Goal: Navigation & Orientation: Find specific page/section

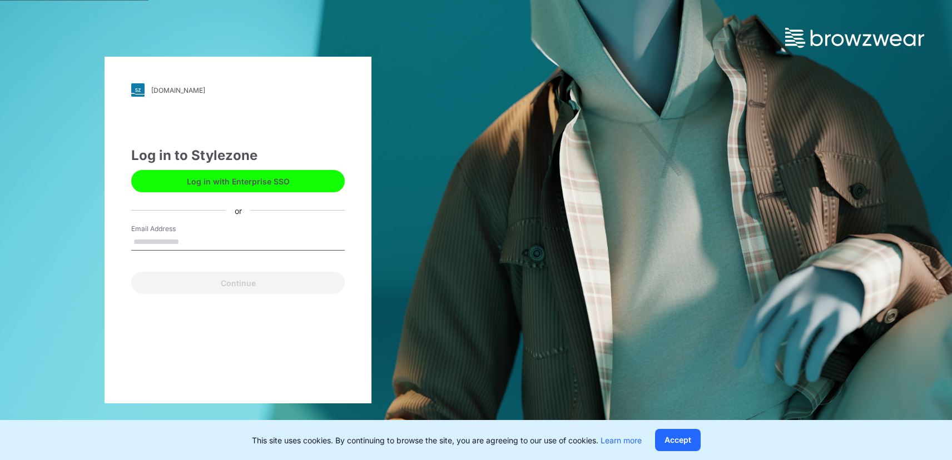
type input "**********"
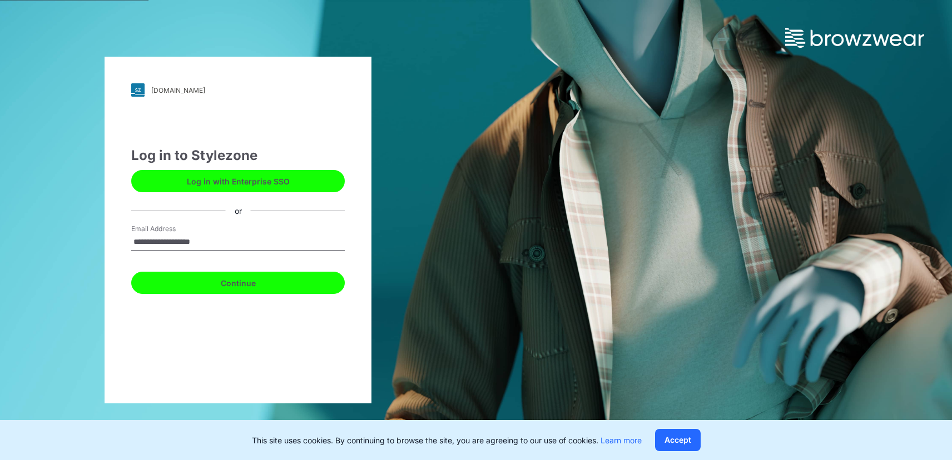
click at [230, 282] on button "Continue" at bounding box center [238, 283] width 214 height 22
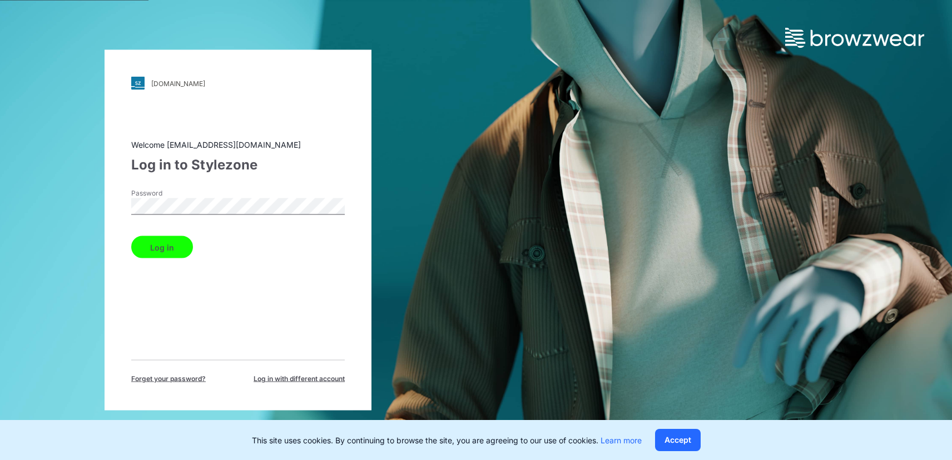
click at [160, 254] on button "Log in" at bounding box center [162, 247] width 62 height 22
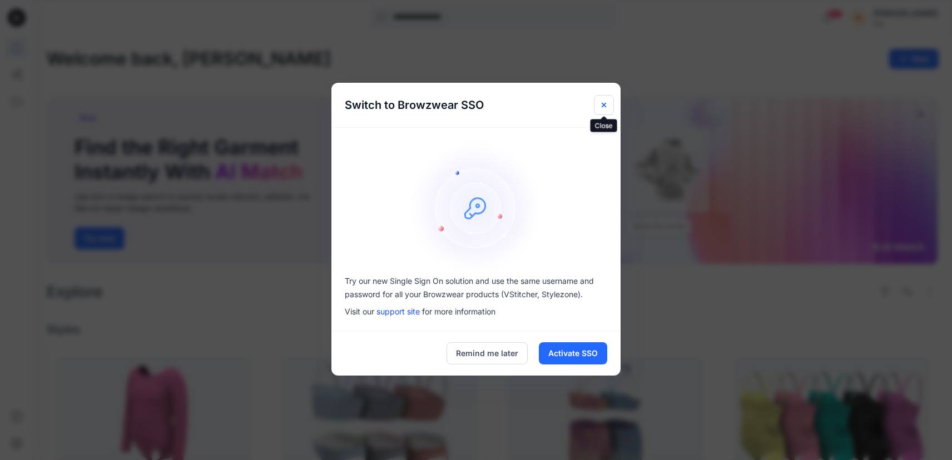
click at [605, 107] on icon "Close" at bounding box center [603, 105] width 9 height 9
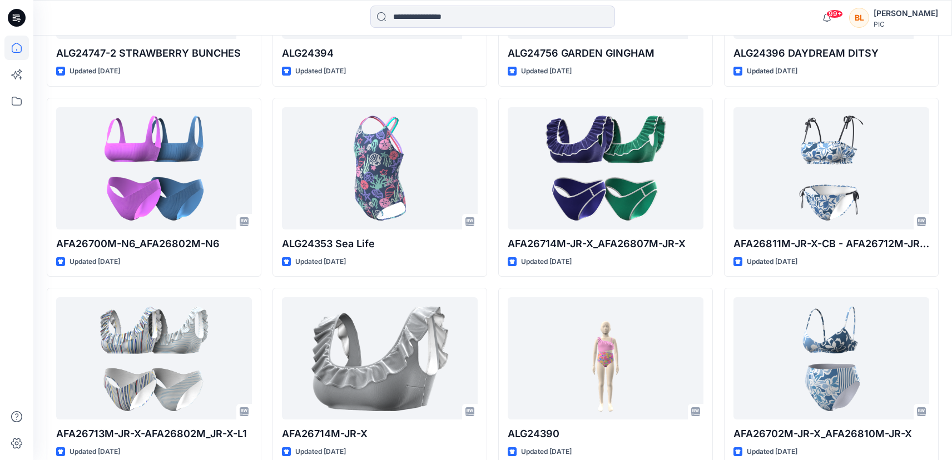
scroll to position [2746, 0]
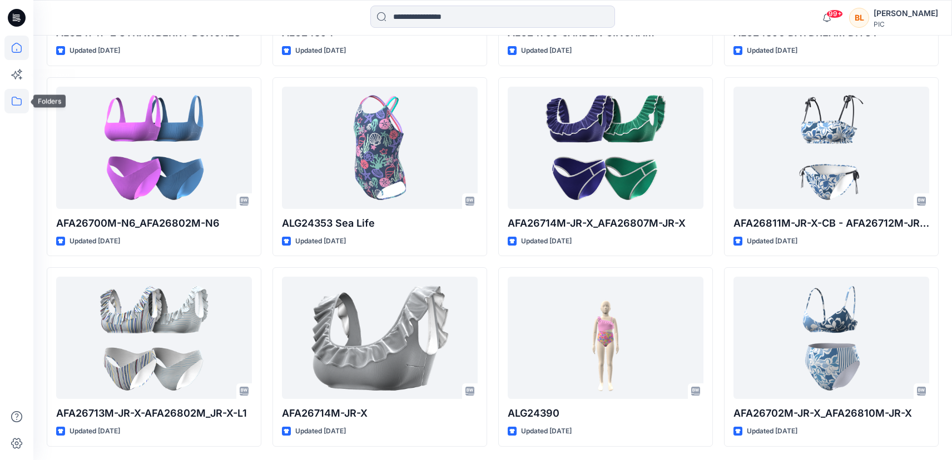
click at [12, 107] on icon at bounding box center [16, 101] width 24 height 24
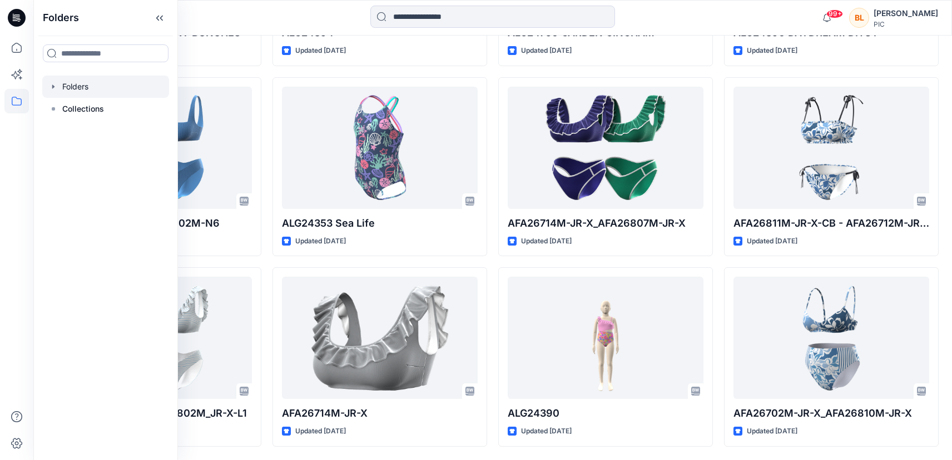
click at [78, 90] on div at bounding box center [105, 87] width 127 height 22
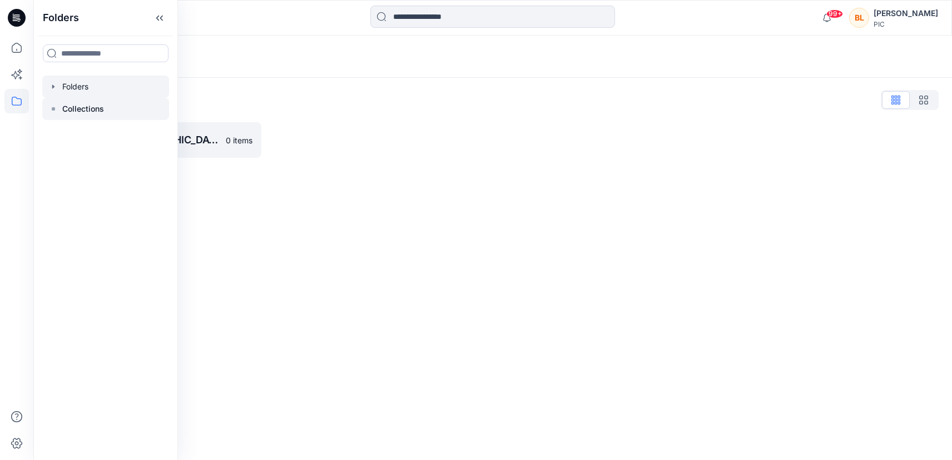
click at [86, 98] on div at bounding box center [105, 109] width 127 height 22
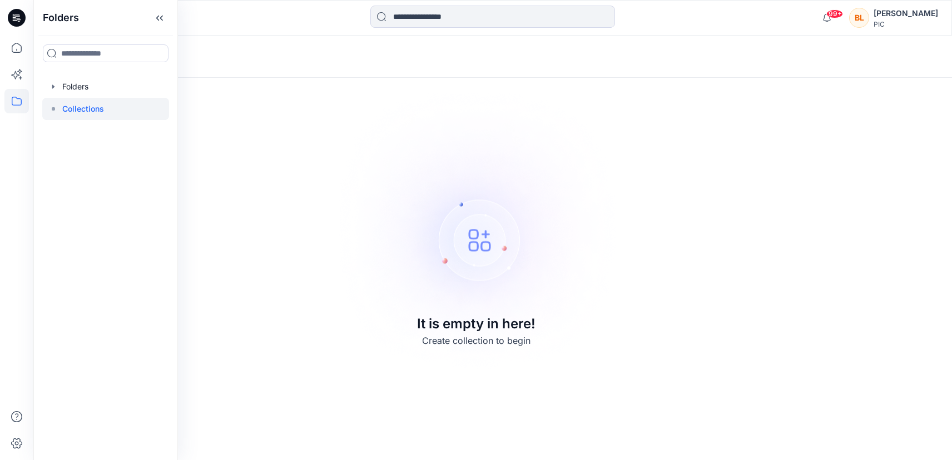
click at [104, 101] on div at bounding box center [105, 109] width 127 height 22
click at [103, 86] on div at bounding box center [105, 87] width 127 height 22
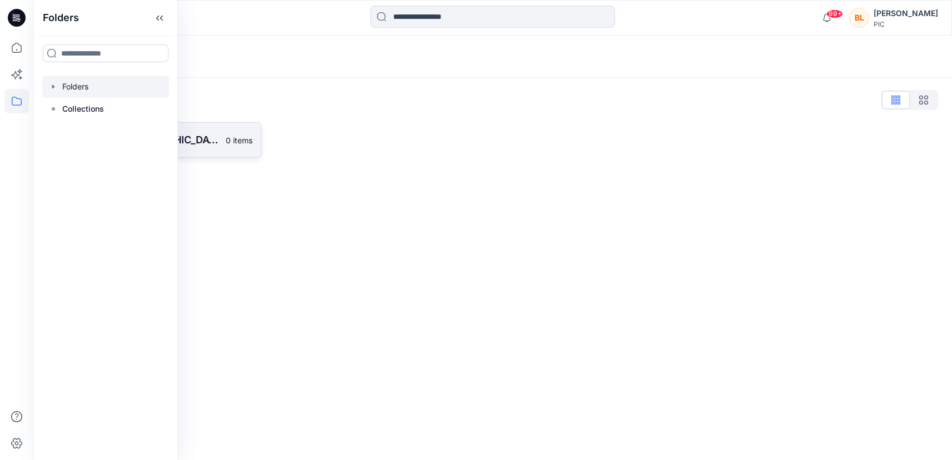
click at [240, 124] on link "140 Swim USA 0 items" at bounding box center [154, 140] width 215 height 36
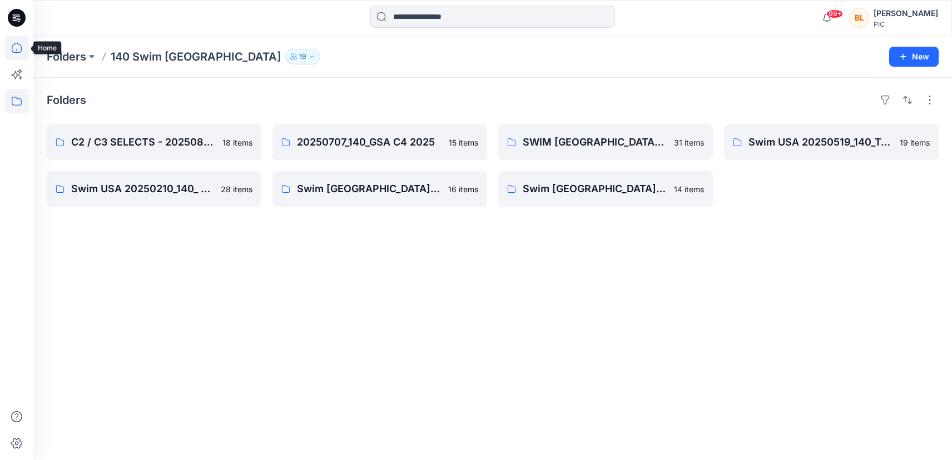
click at [14, 54] on icon at bounding box center [16, 48] width 24 height 24
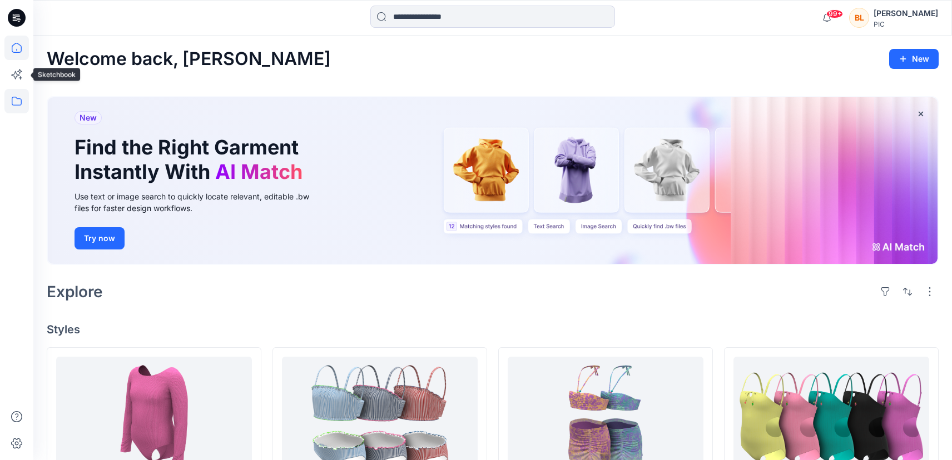
click at [15, 97] on icon at bounding box center [16, 101] width 24 height 24
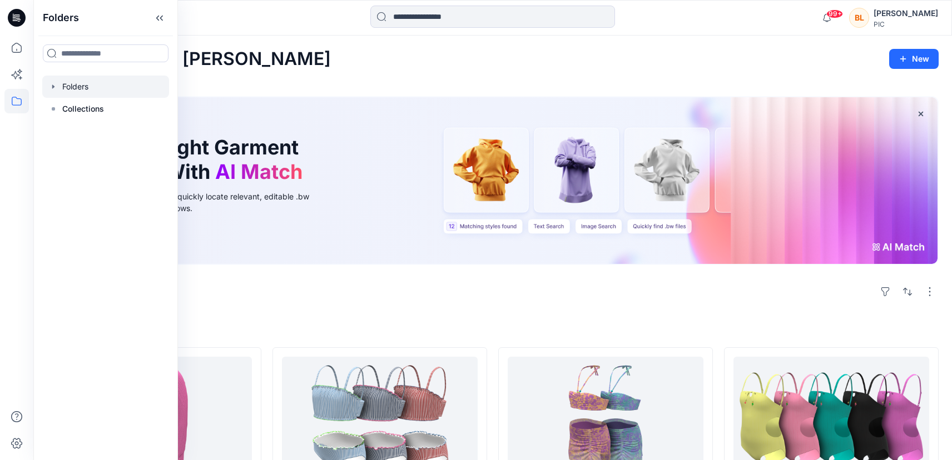
click at [82, 86] on div at bounding box center [105, 87] width 127 height 22
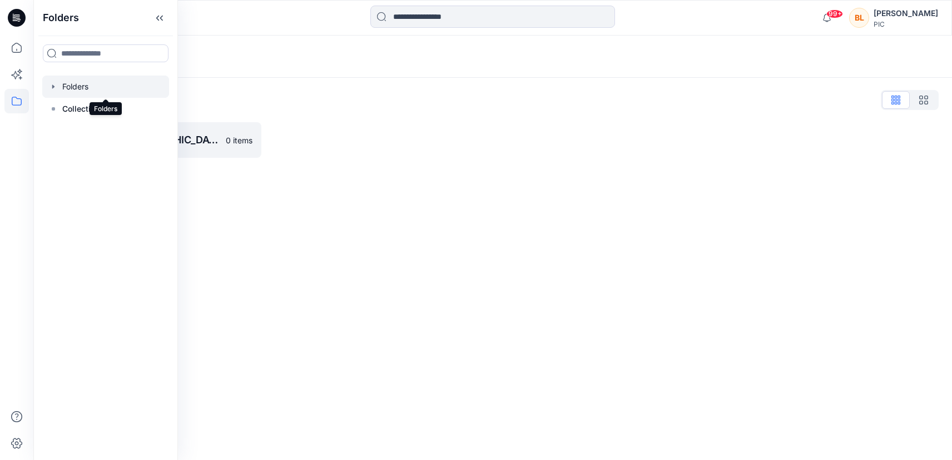
click at [56, 83] on icon "button" at bounding box center [53, 86] width 9 height 9
click at [51, 129] on icon at bounding box center [53, 131] width 9 height 9
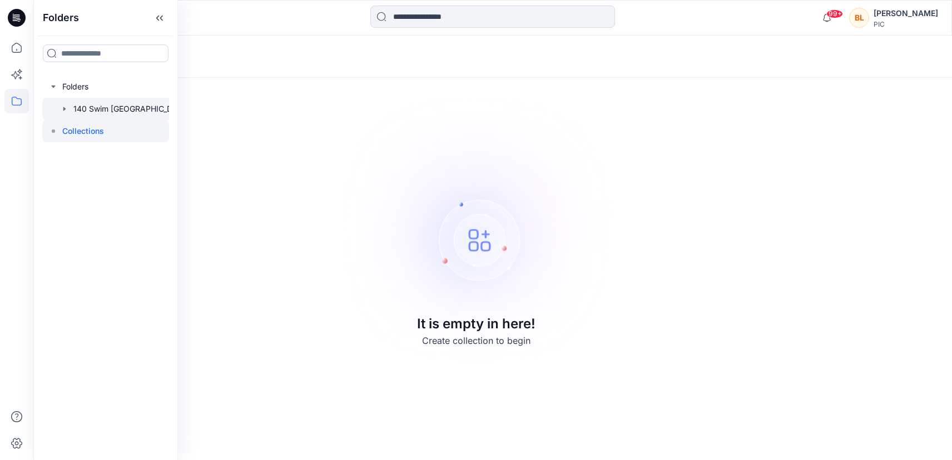
click at [67, 99] on div at bounding box center [119, 109] width 155 height 22
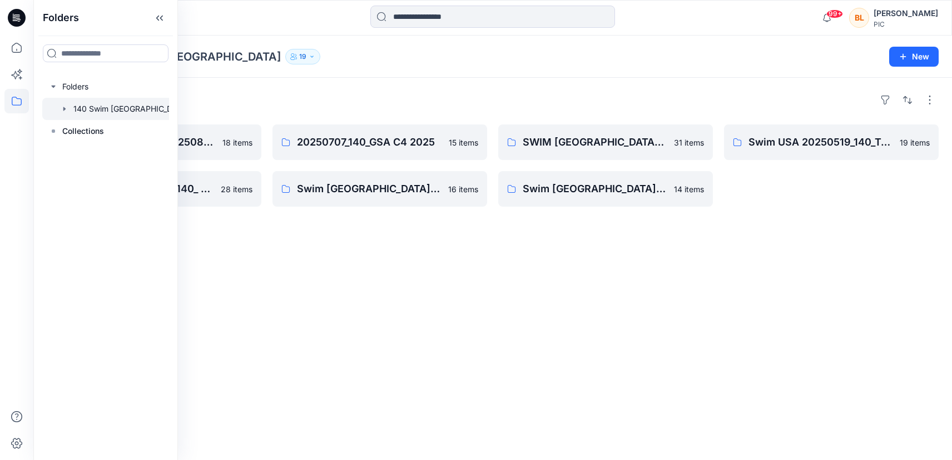
click at [359, 85] on div "Folders C2 / C3 SELECTS - 20250826_140_RC 18 items Swim USA 20250210_140_ Free …" at bounding box center [492, 269] width 919 height 383
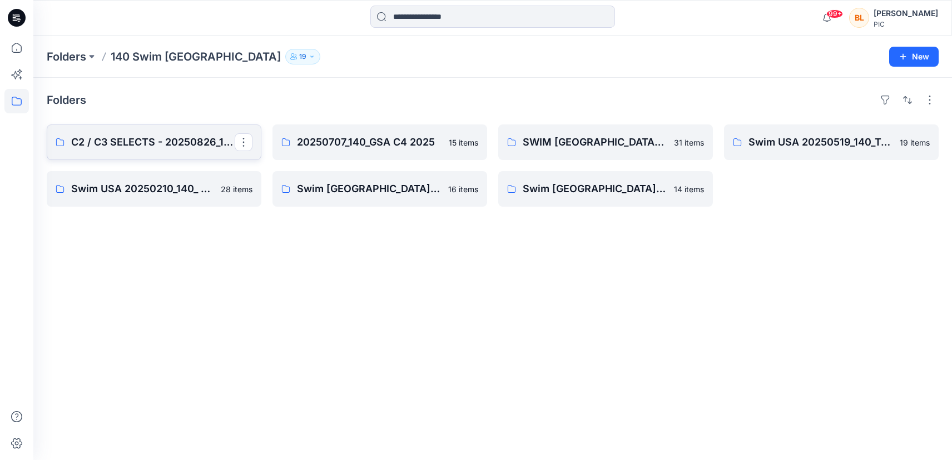
click at [118, 141] on p "C2 / C3 SELECTS - 20250826_140_RC" at bounding box center [152, 143] width 163 height 16
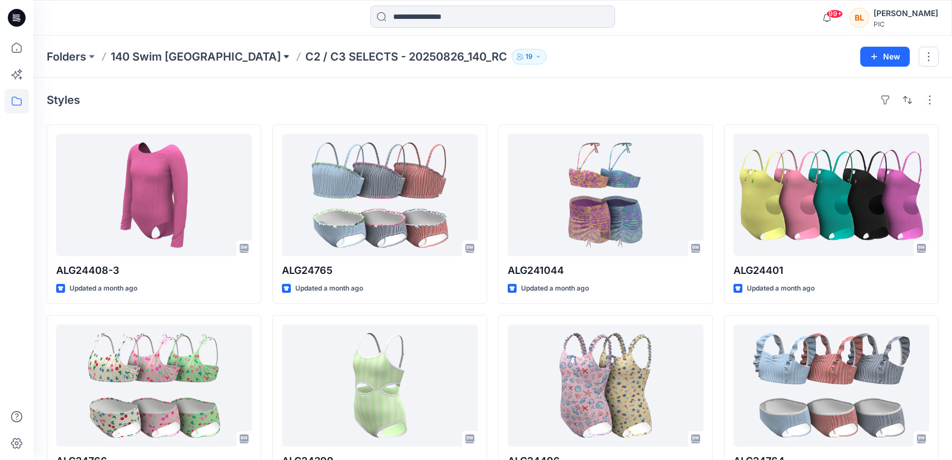
click at [281, 57] on button at bounding box center [286, 57] width 11 height 16
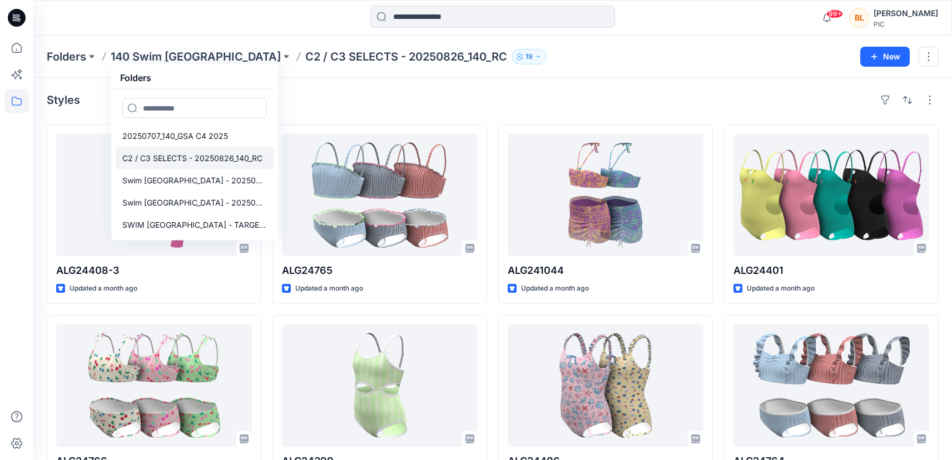
click at [181, 159] on p "C2 / C3 SELECTS - 20250826_140_RC" at bounding box center [192, 158] width 140 height 13
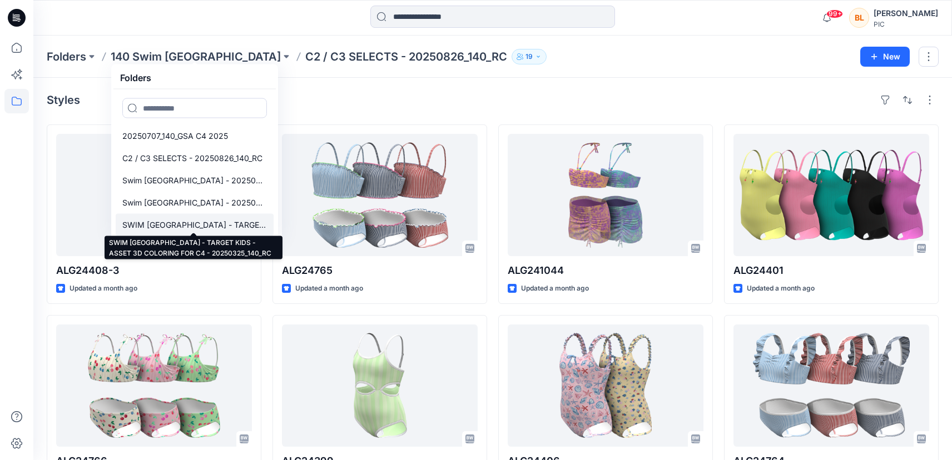
click at [234, 226] on p "SWIM [GEOGRAPHIC_DATA] - TARGET KIDS - ASSET 3D COLORING FOR C4 - 20250325_140_…" at bounding box center [194, 225] width 145 height 13
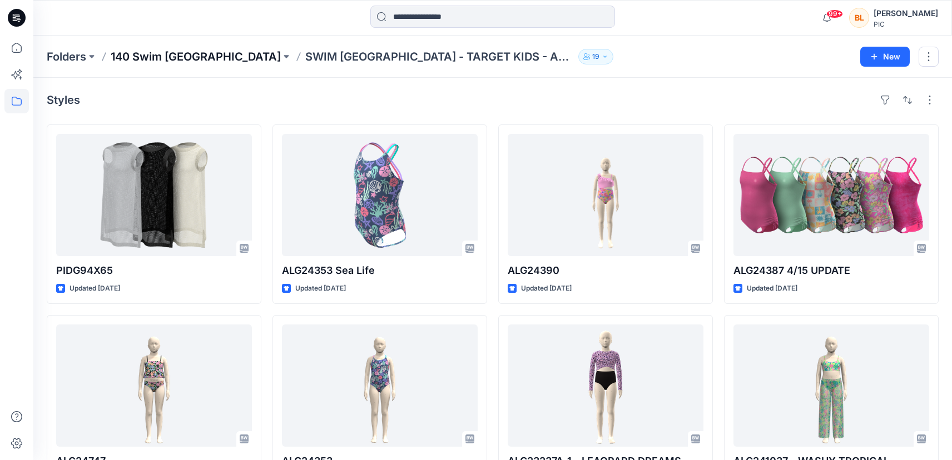
click at [145, 52] on p "140 Swim [GEOGRAPHIC_DATA]" at bounding box center [196, 57] width 170 height 16
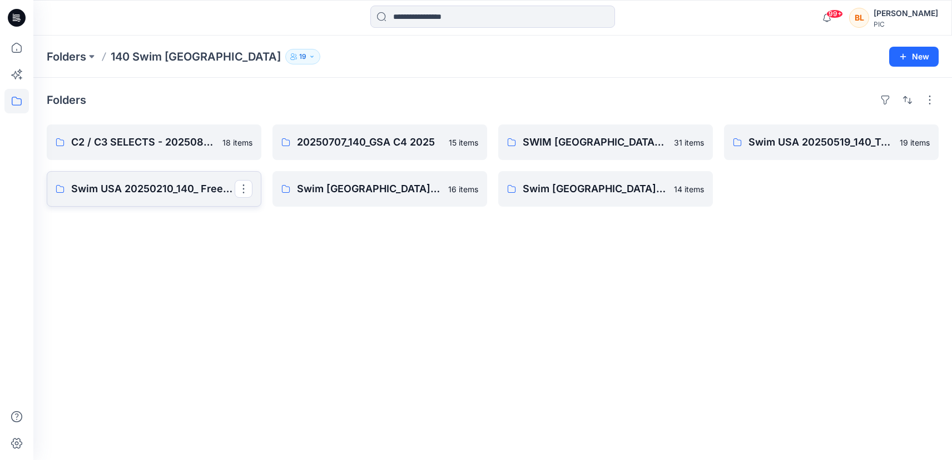
click at [161, 190] on p "Swim USA 20250210_140_ Free Assembly 3D Pilot" at bounding box center [152, 189] width 163 height 16
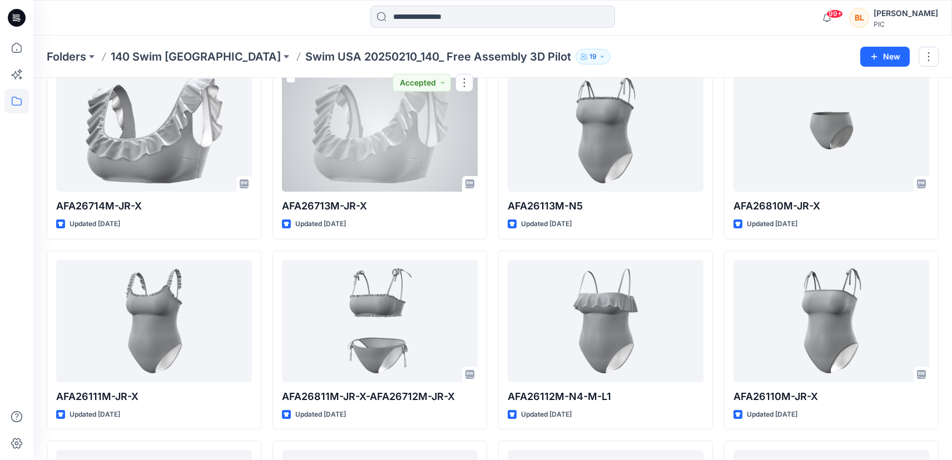
scroll to position [65, 0]
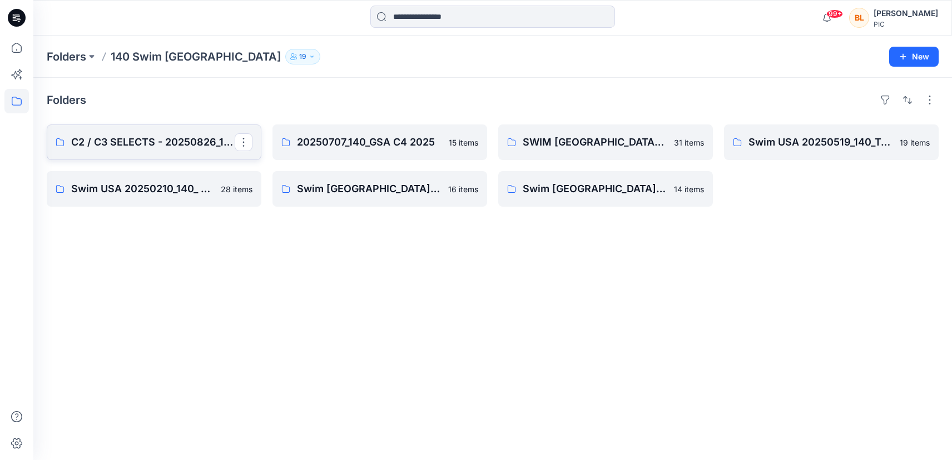
click at [162, 145] on p "C2 / C3 SELECTS - 20250826_140_RC" at bounding box center [152, 143] width 163 height 16
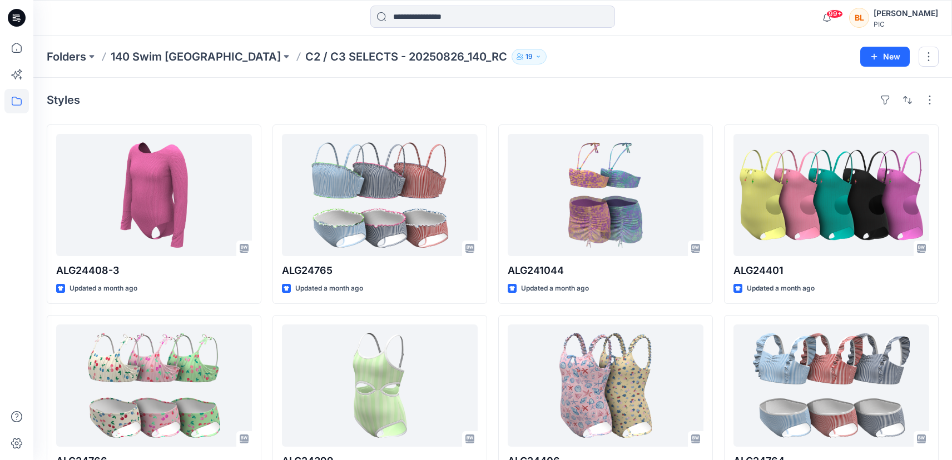
click at [325, 57] on p "C2 / C3 SELECTS - 20250826_140_RC" at bounding box center [406, 57] width 202 height 16
click at [169, 58] on p "140 Swim [GEOGRAPHIC_DATA]" at bounding box center [196, 57] width 170 height 16
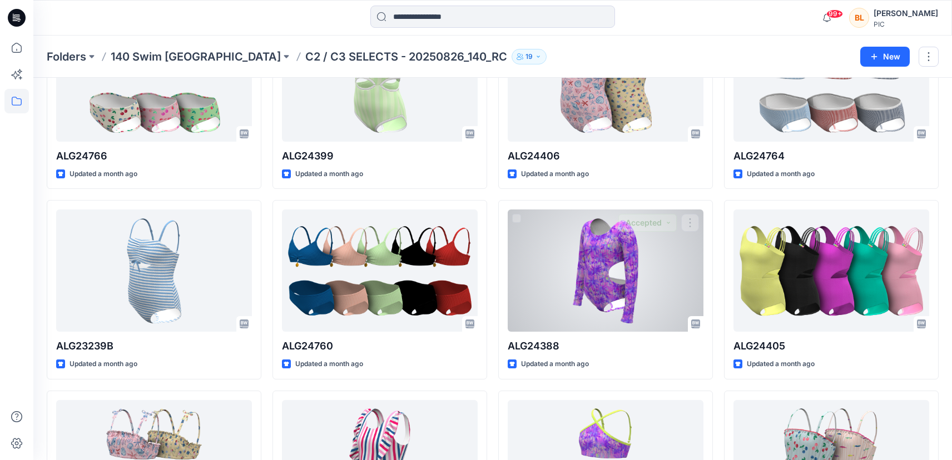
scroll to position [619, 0]
